Goal: Task Accomplishment & Management: Use online tool/utility

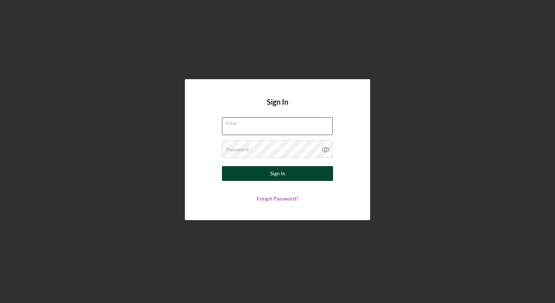
type input "[EMAIL_ADDRESS][DOMAIN_NAME]"
click at [294, 168] on button "Sign In" at bounding box center [277, 173] width 111 height 15
